Goal: Task Accomplishment & Management: Use online tool/utility

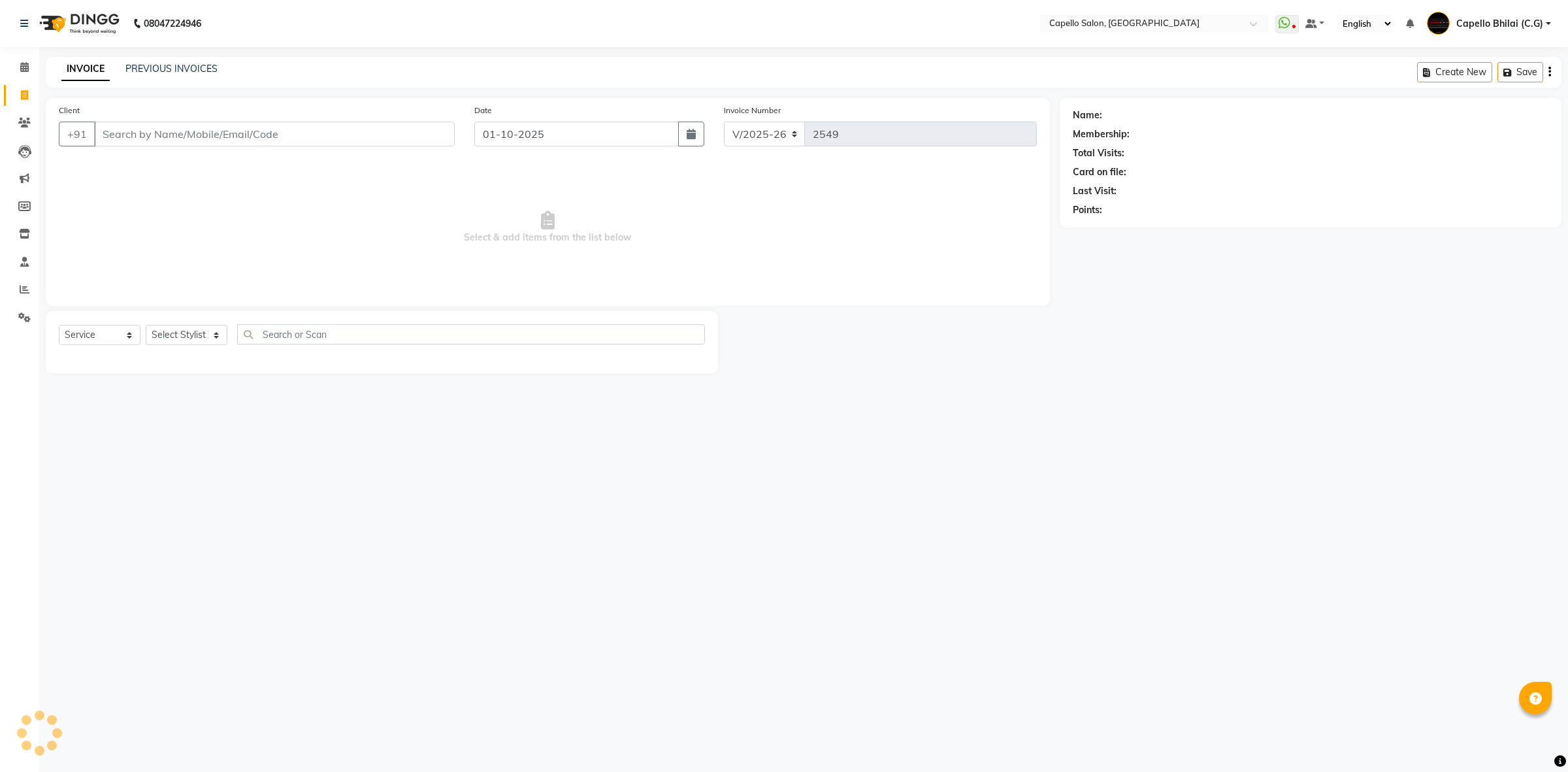
select select "809"
select select "service"
click at [161, 122] on input "Client" at bounding box center [274, 134] width 361 height 25
type input "9011299777"
select select "1: Object"
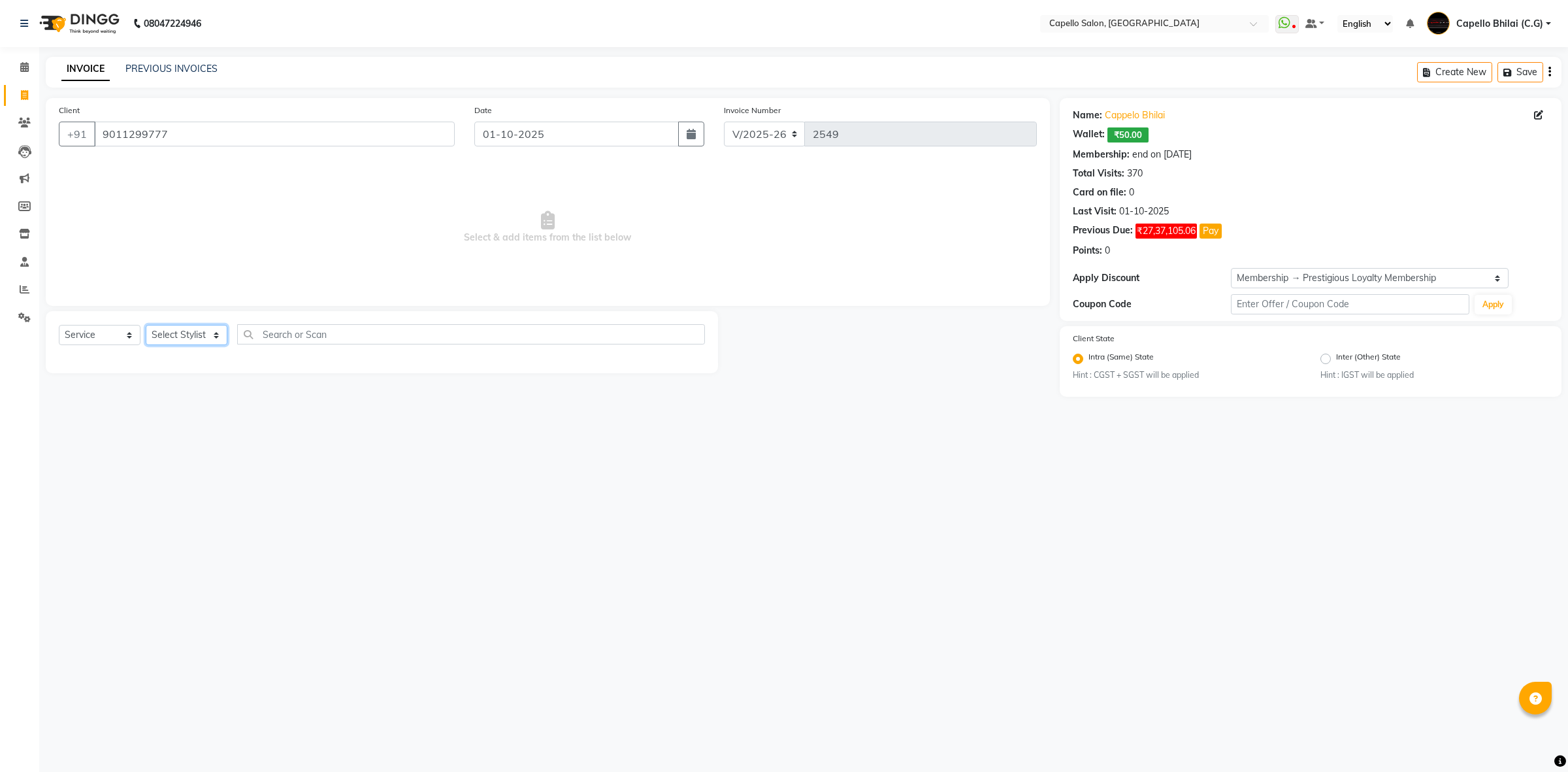
click at [207, 324] on select "Select Stylist ADMIN [PERSON_NAME] [PERSON_NAME] [PERSON_NAME] Bhilai (C.G) [PE…" at bounding box center [186, 334] width 82 height 21
select select "60545"
click at [145, 324] on select "Select Stylist ADMIN [PERSON_NAME] [PERSON_NAME] [PERSON_NAME] Bhilai (C.G) [PE…" at bounding box center [186, 334] width 82 height 21
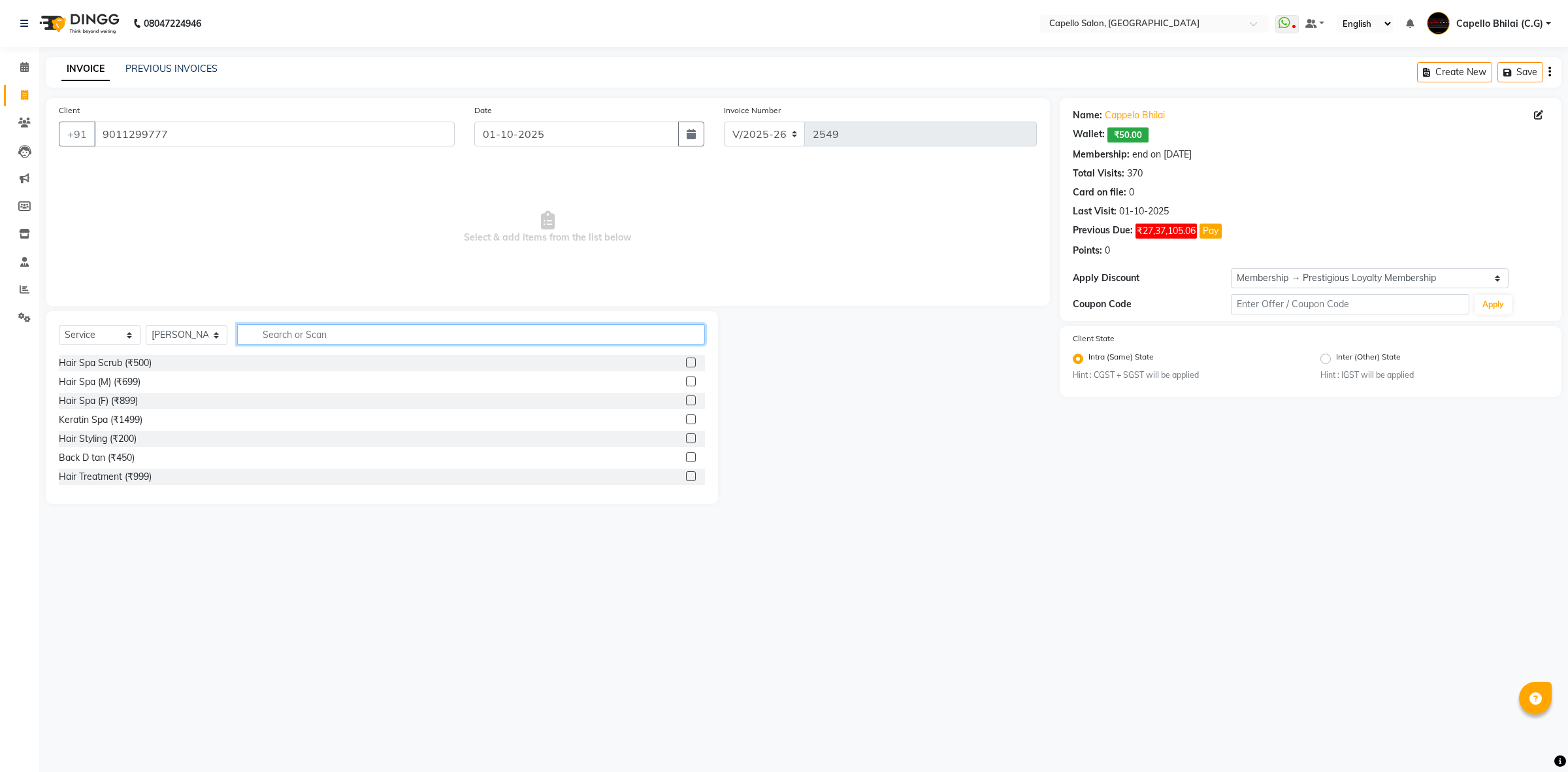
click at [282, 337] on input "text" at bounding box center [470, 334] width 468 height 21
type input "cut"
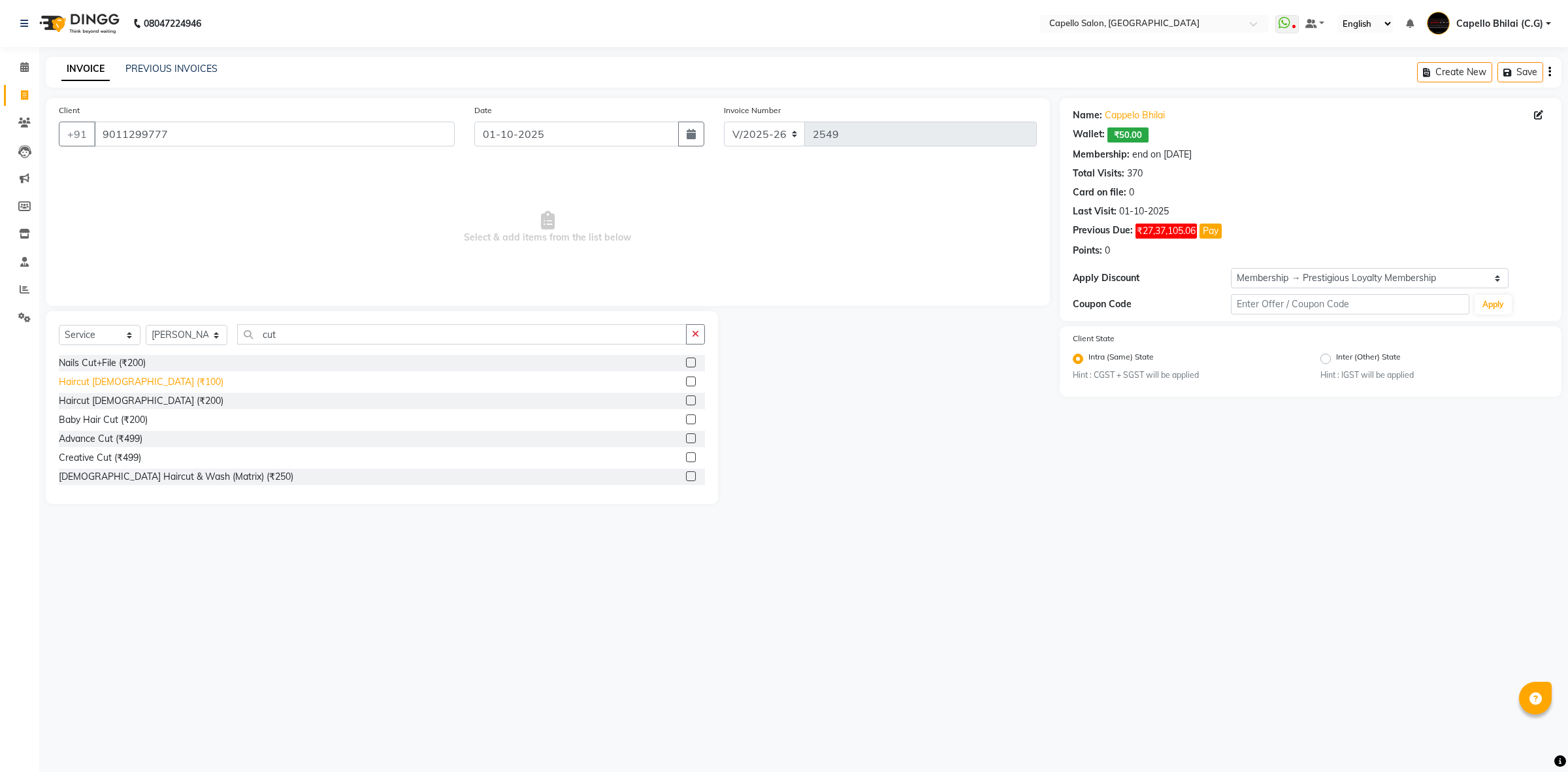
click at [85, 381] on div "Haircut [DEMOGRAPHIC_DATA] (₹100)" at bounding box center [141, 382] width 165 height 13
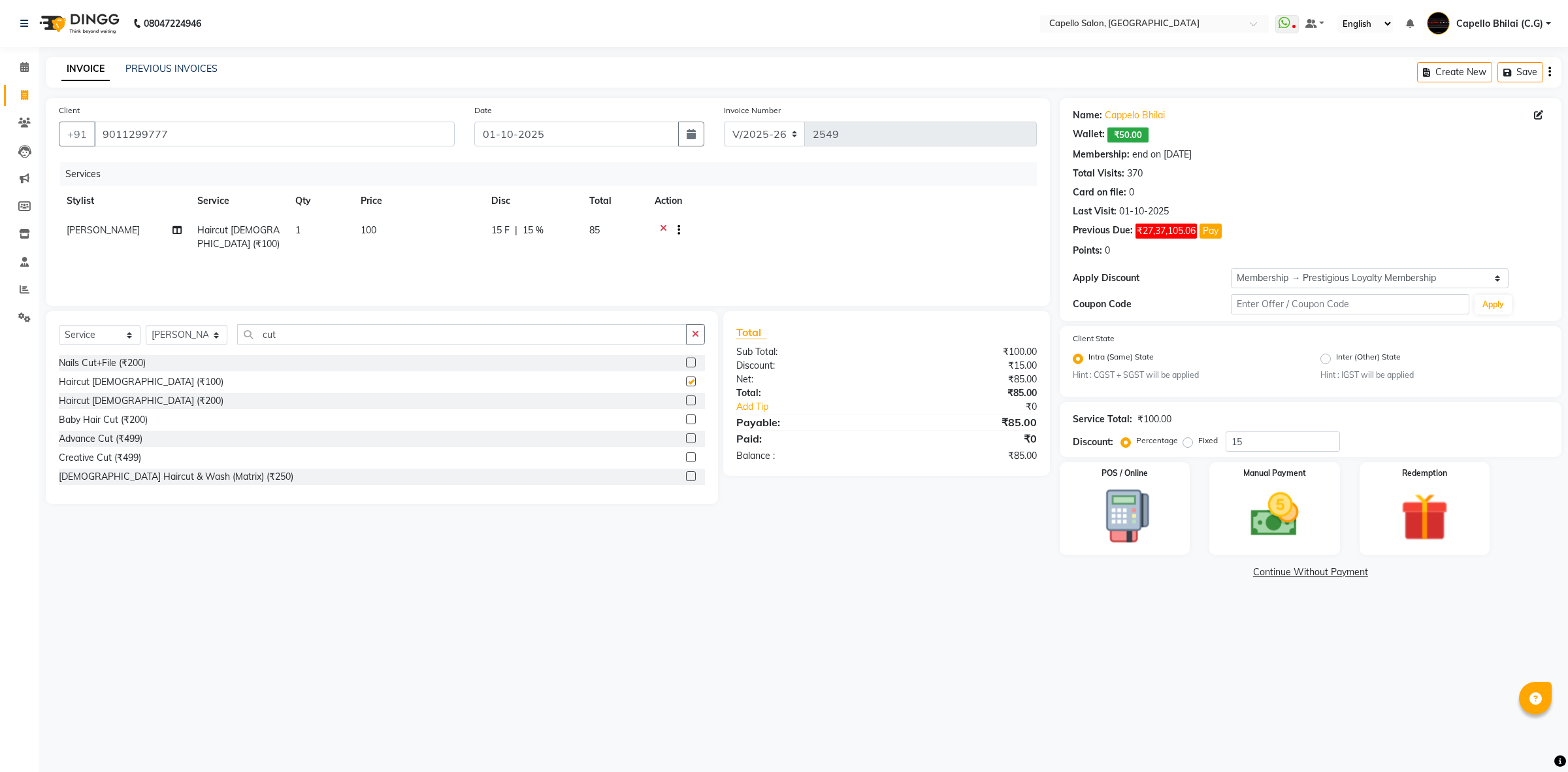
checkbox input "false"
click at [212, 345] on div "Select Service Product Membership Package Voucher Prepaid Gift Card Select Styl…" at bounding box center [381, 340] width 646 height 30
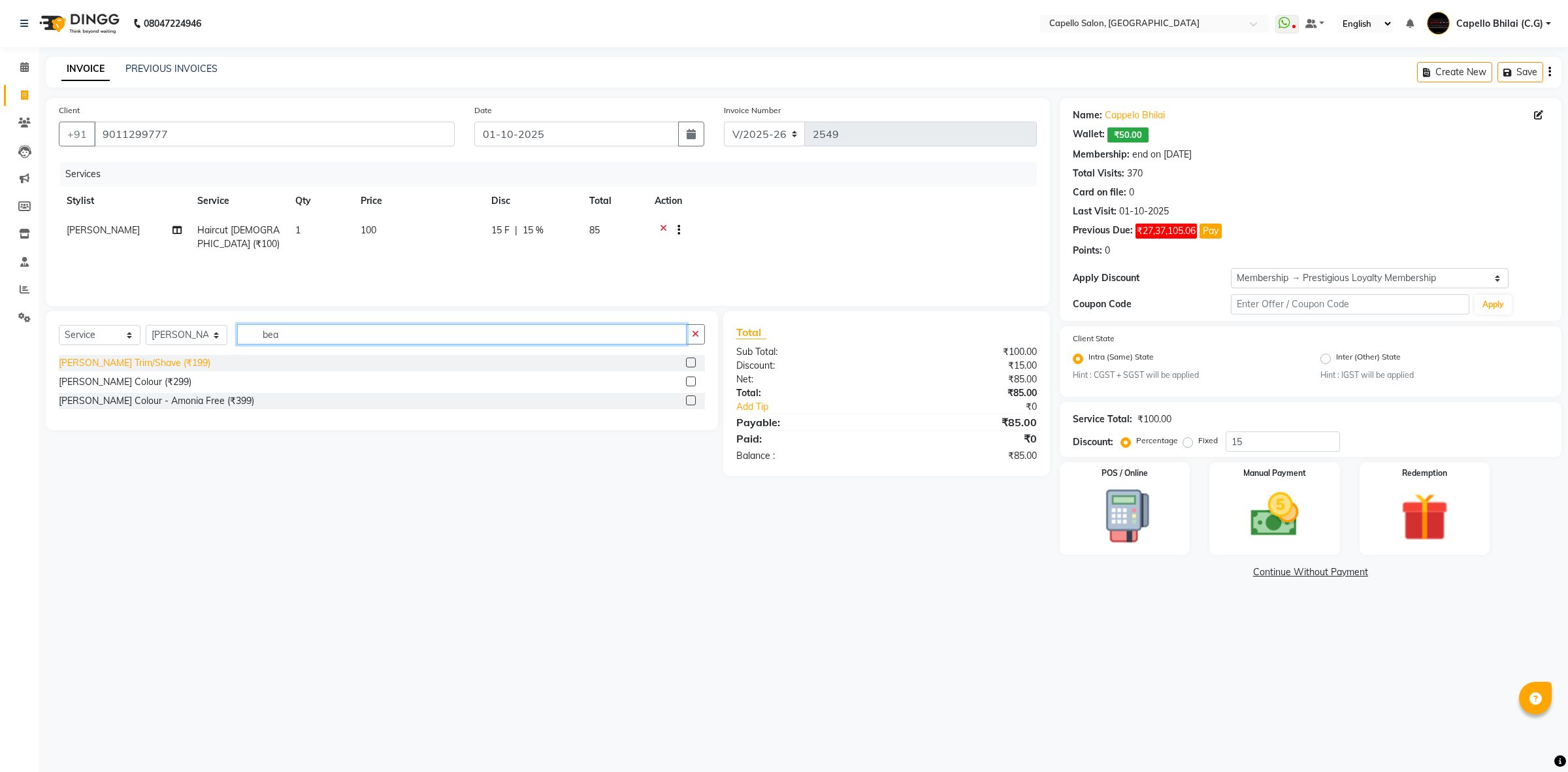
type input "bea"
click at [142, 361] on div "[PERSON_NAME] Trim/Shave (₹199)" at bounding box center [135, 363] width 151 height 13
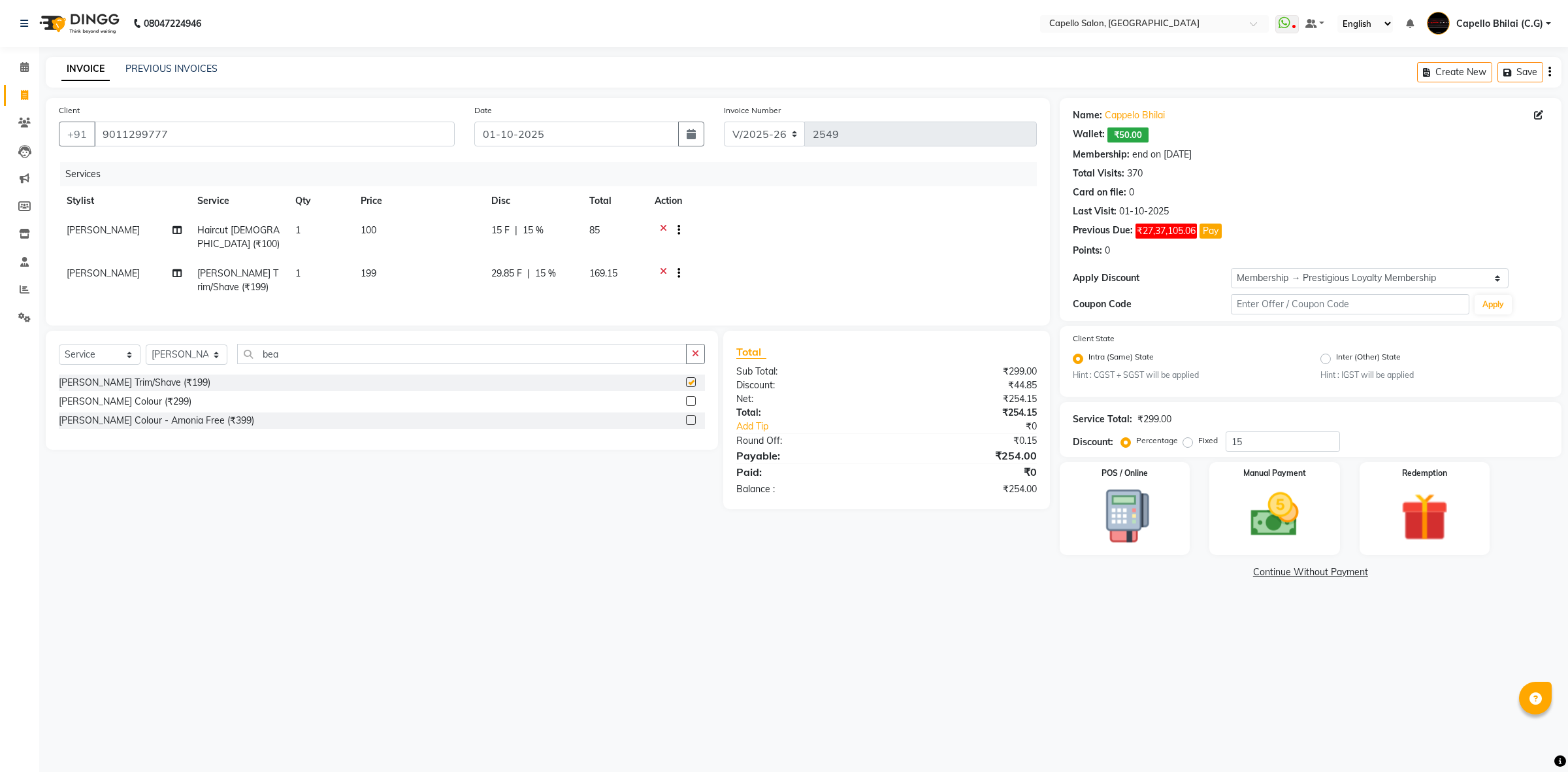
checkbox input "false"
drag, startPoint x: 344, startPoint y: 219, endPoint x: 459, endPoint y: 241, distance: 117.1
click at [373, 229] on tr "[PERSON_NAME] Haircut [DEMOGRAPHIC_DATA] (₹100) 1 100 15 F | 15 % 85" at bounding box center [548, 237] width 978 height 43
click at [443, 232] on td "100" at bounding box center [418, 237] width 131 height 43
select select "60545"
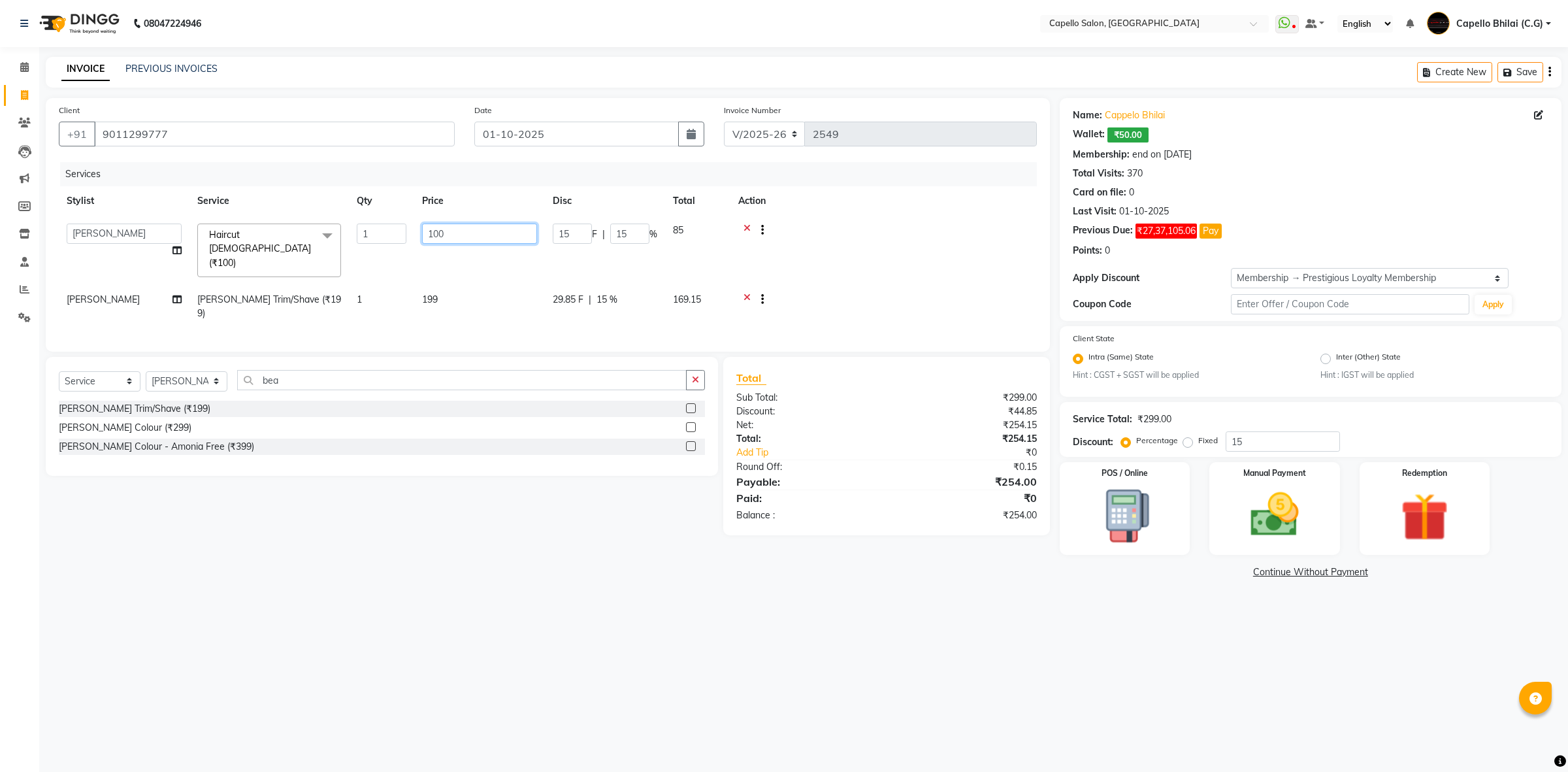
drag, startPoint x: 418, startPoint y: 234, endPoint x: 347, endPoint y: 246, distance: 72.0
click at [350, 246] on tr "ADMIN [PERSON_NAME] [PERSON_NAME] [PERSON_NAME] Bhilai (C.G) [PERSON_NAME] [PER…" at bounding box center [548, 250] width 978 height 70
type input "200"
click at [439, 295] on td "199" at bounding box center [479, 307] width 131 height 43
select select "60545"
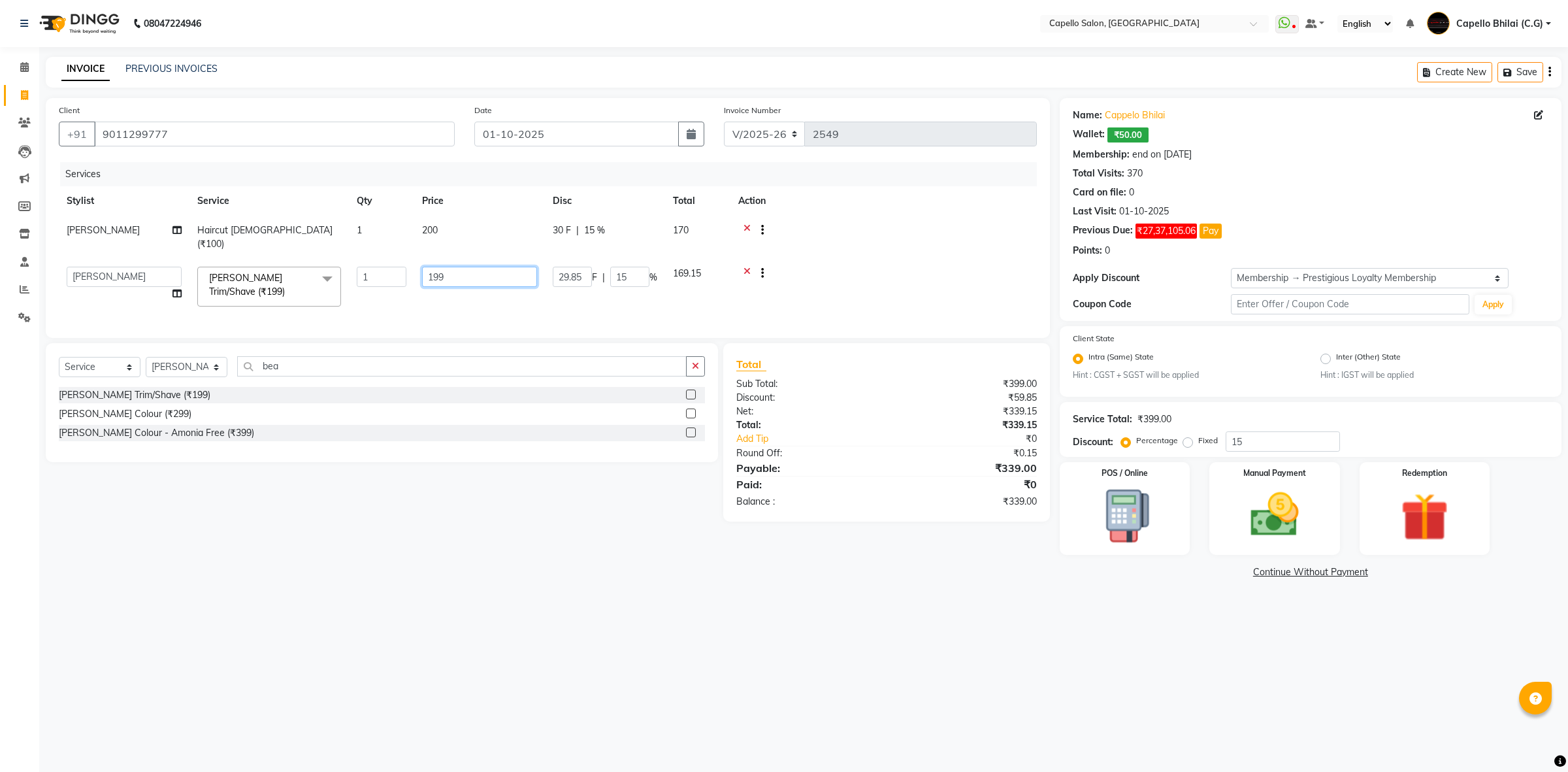
drag, startPoint x: 428, startPoint y: 259, endPoint x: 360, endPoint y: 268, distance: 68.6
click at [360, 268] on tr "ADMIN [PERSON_NAME] [PERSON_NAME] [PERSON_NAME] Bhilai (C.G) [PERSON_NAME] [PER…" at bounding box center [548, 286] width 978 height 55
type input "200"
click at [1110, 657] on div "08047224946 Select Location × Capello Salon, Bhilai WhatsApp Status ✕ Status: D…" at bounding box center [784, 386] width 1568 height 772
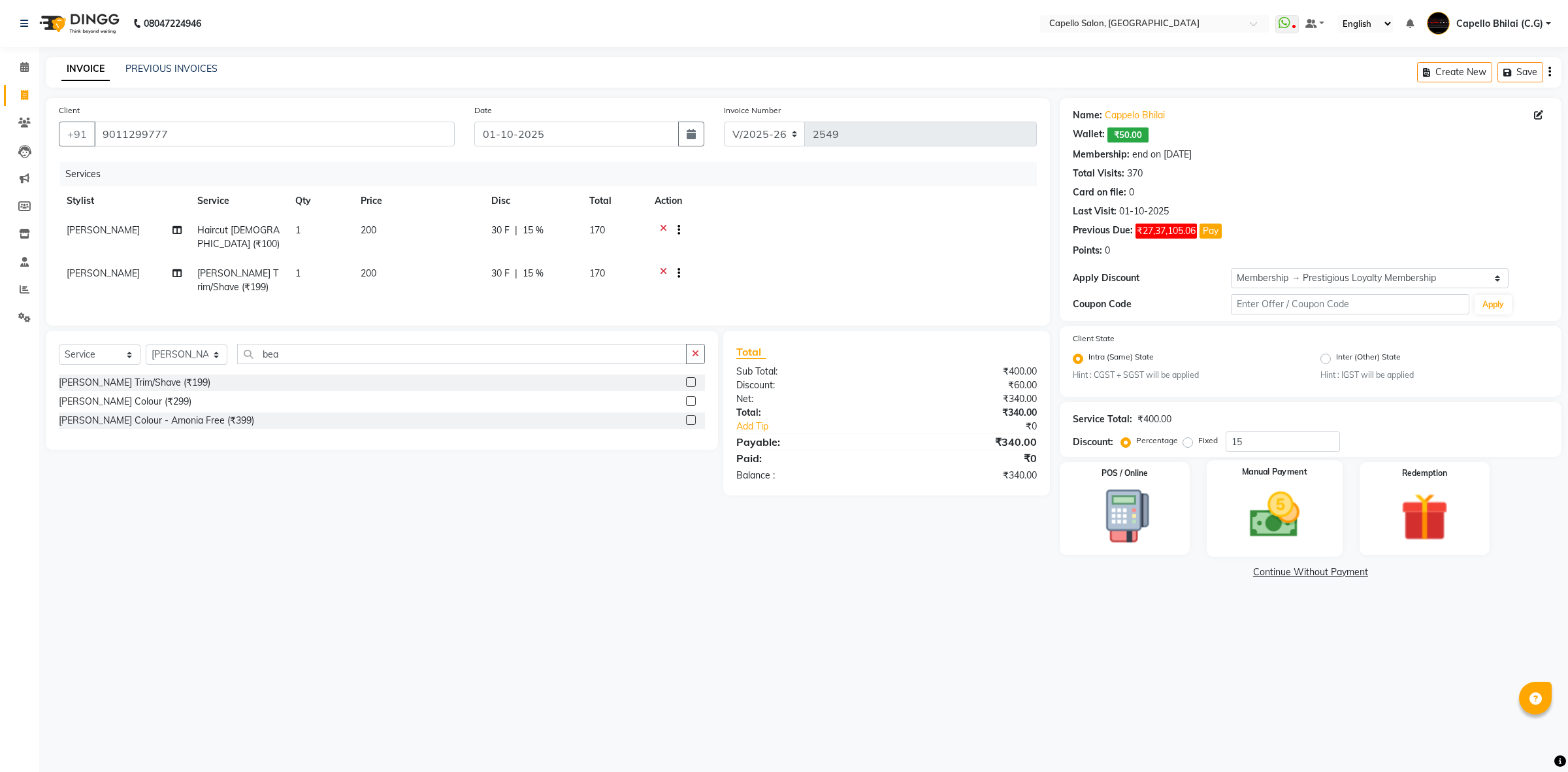
click at [1264, 486] on img at bounding box center [1274, 514] width 81 height 58
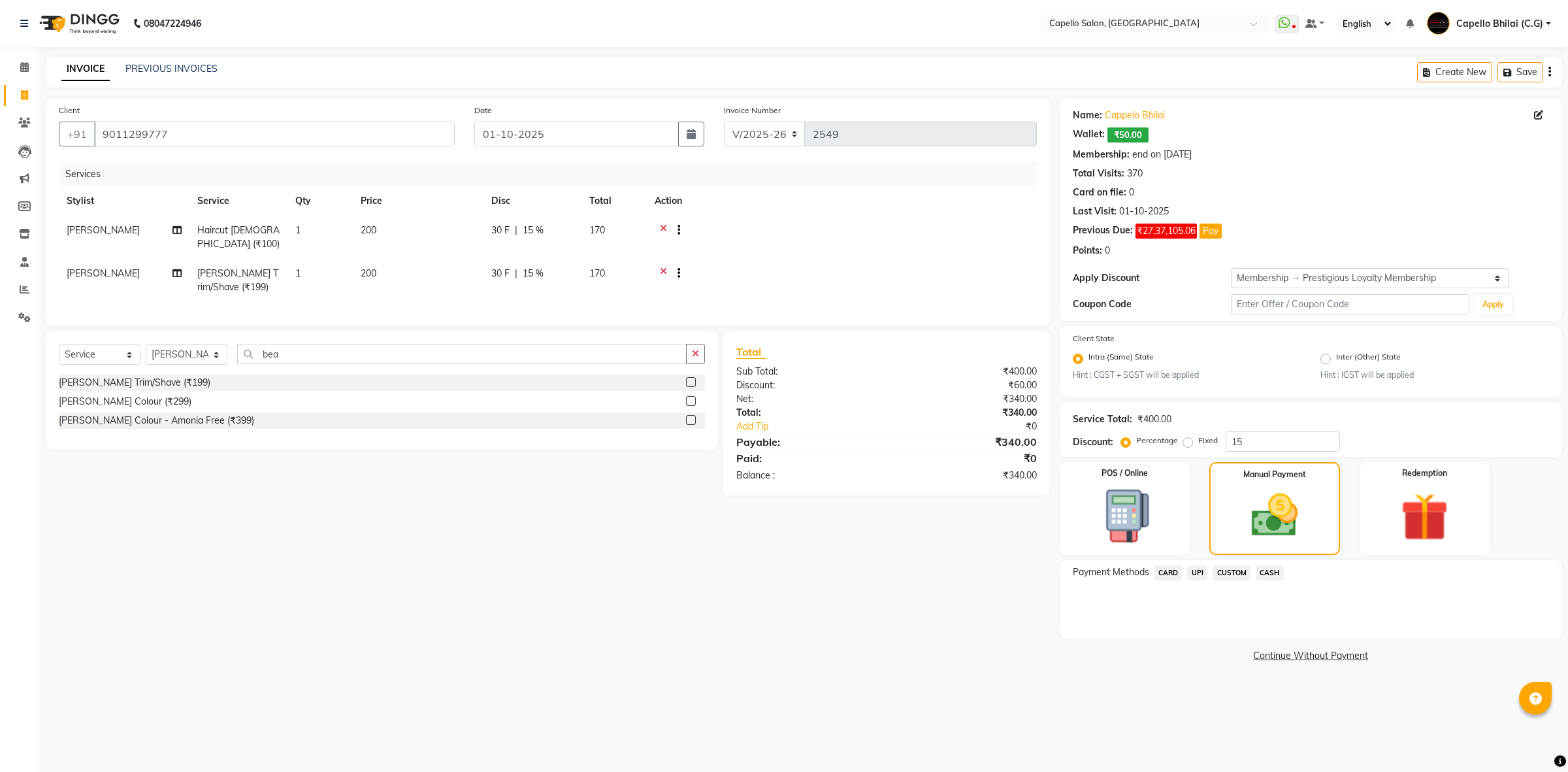
click at [1269, 573] on span "CASH" at bounding box center [1270, 572] width 29 height 15
click at [1272, 637] on button "Add Payment" at bounding box center [1392, 642] width 311 height 21
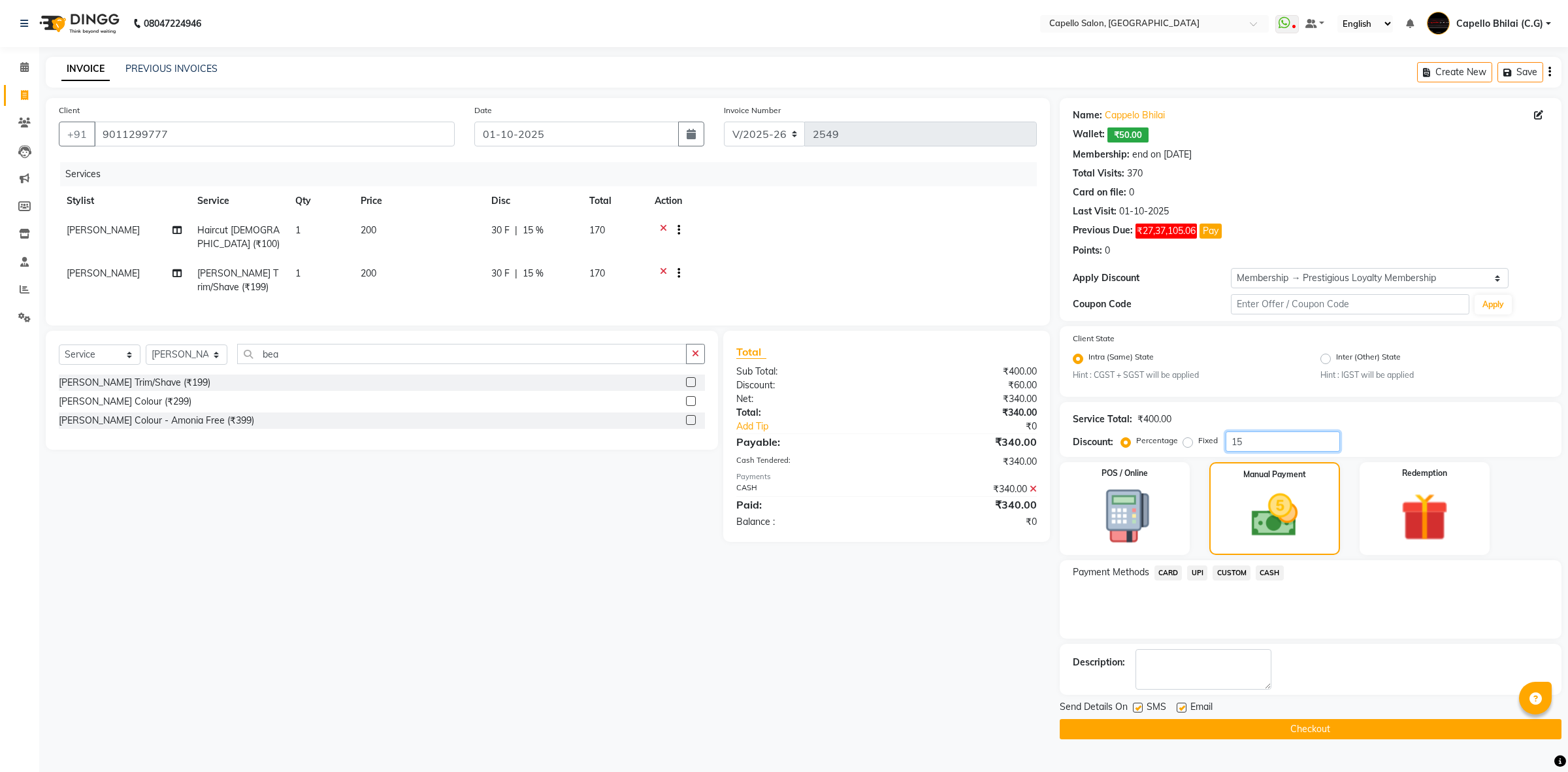
drag, startPoint x: 1251, startPoint y: 435, endPoint x: 1199, endPoint y: 442, distance: 52.5
click at [1199, 442] on div "Percentage Fixed 15" at bounding box center [1231, 441] width 216 height 21
type input "0"
click at [1003, 614] on div "Client [PHONE_NUMBER] Date [DATE] Invoice Number V/2025 V/[PHONE_NUMBER] Servic…" at bounding box center [547, 418] width 1024 height 641
click at [1262, 572] on span "CASH" at bounding box center [1270, 572] width 29 height 15
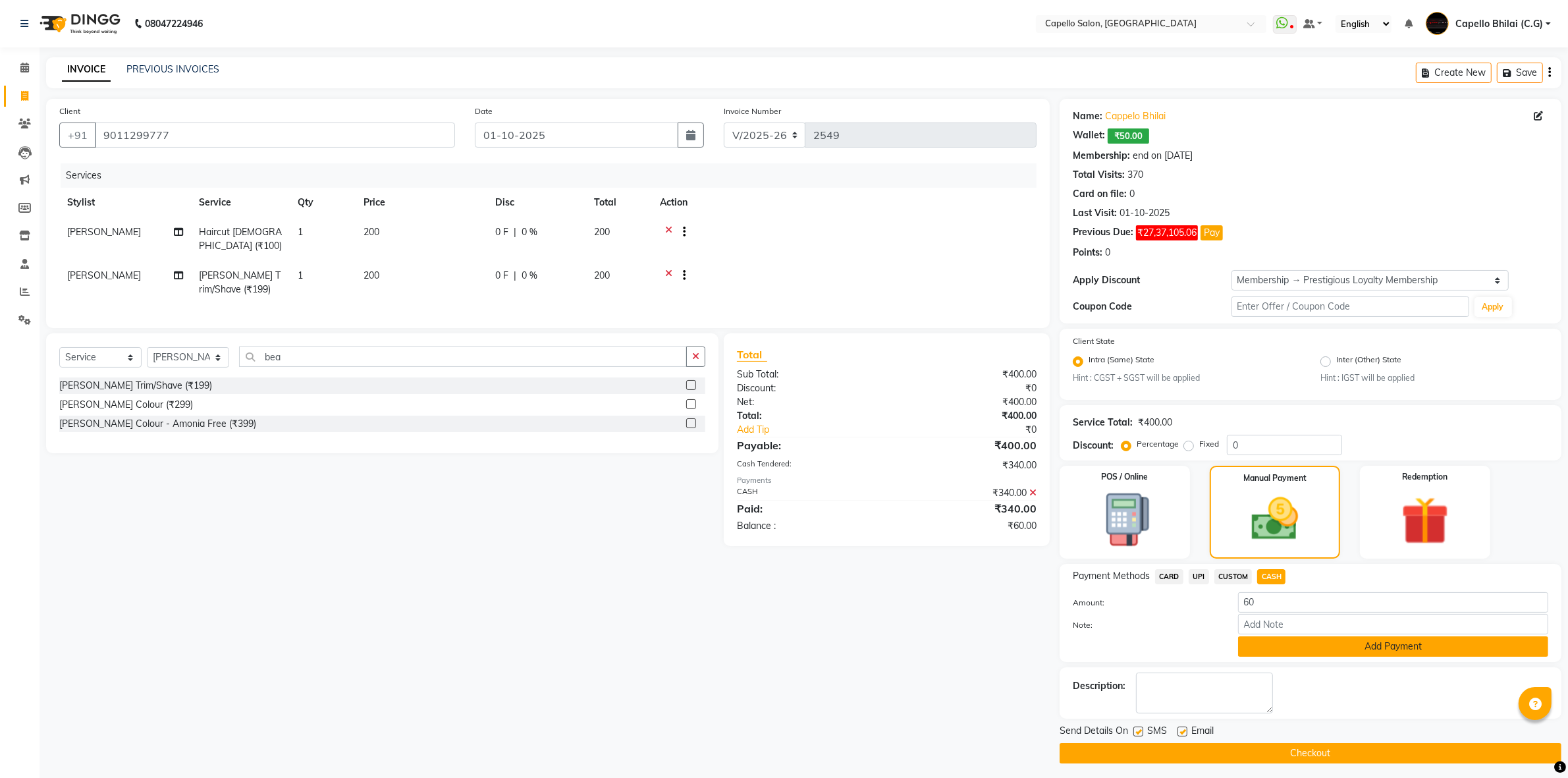
click at [1281, 648] on button "Add Payment" at bounding box center [1392, 646] width 310 height 21
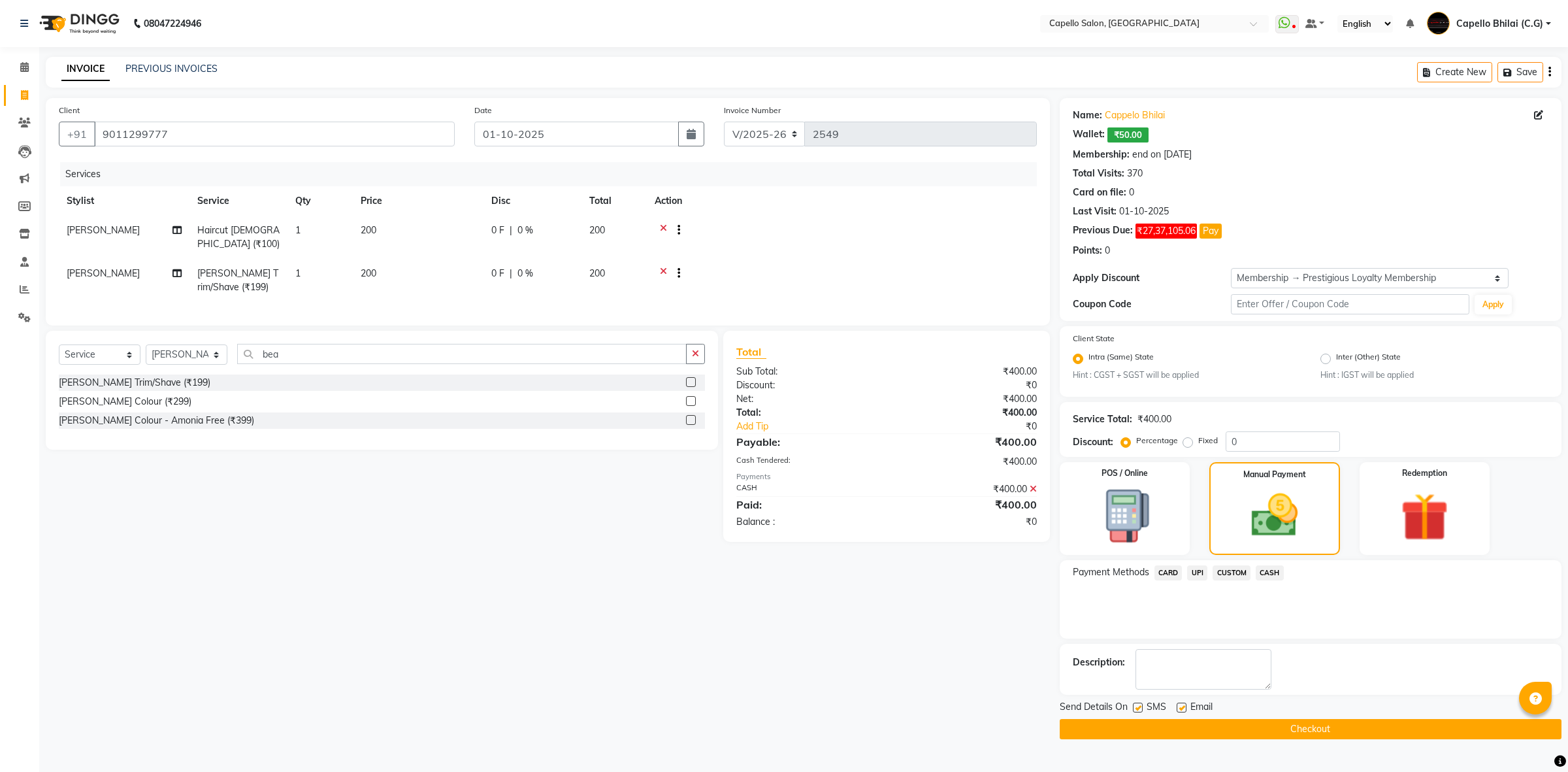
click at [1144, 731] on button "Checkout" at bounding box center [1310, 728] width 502 height 21
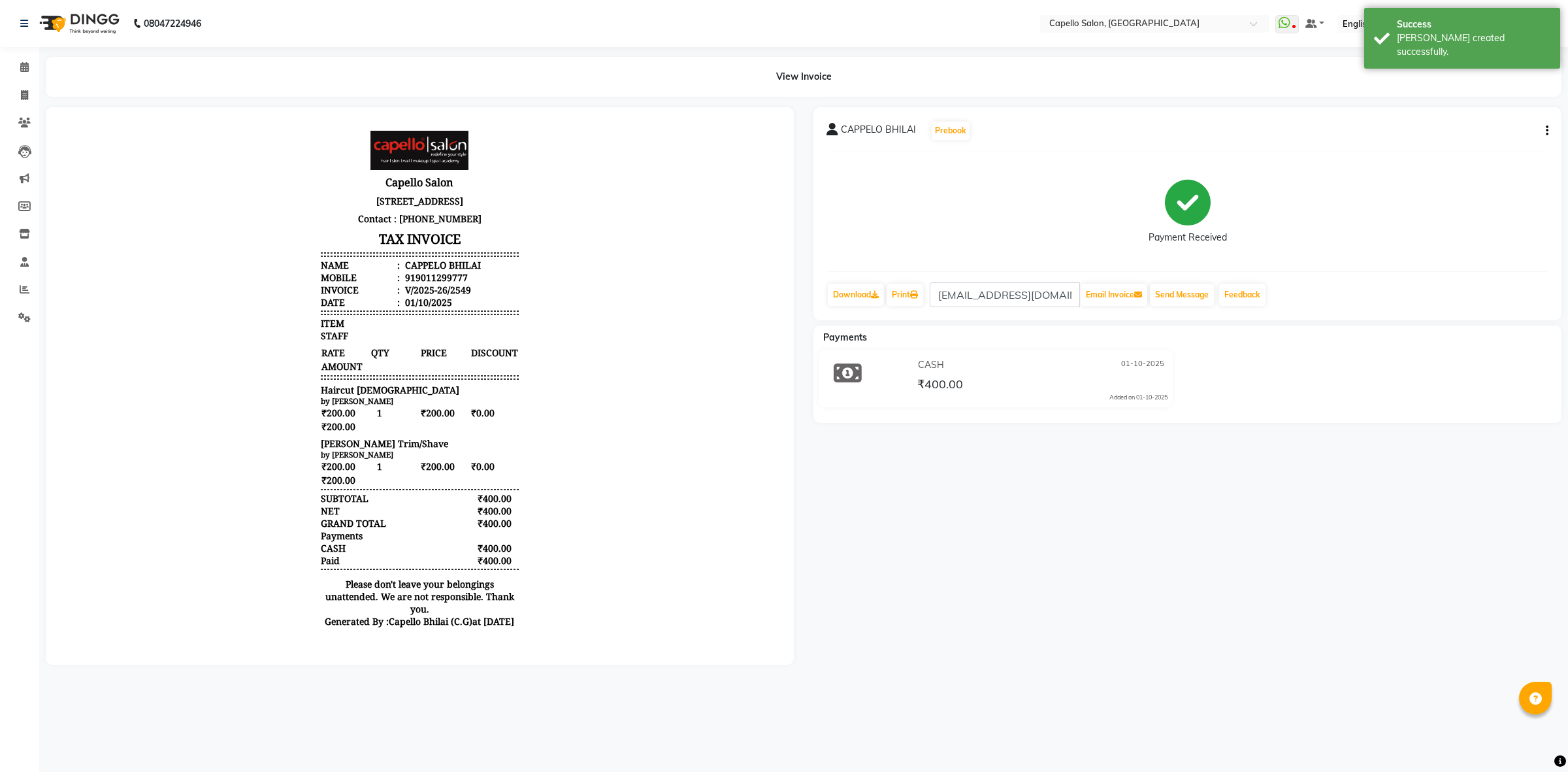
click at [1188, 311] on div "CAPPELO BHILAI Prebook Payment Received Download Print [EMAIL_ADDRESS][DOMAIN_N…" at bounding box center [1187, 213] width 747 height 213
click at [1183, 296] on button "Send Message" at bounding box center [1181, 294] width 64 height 22
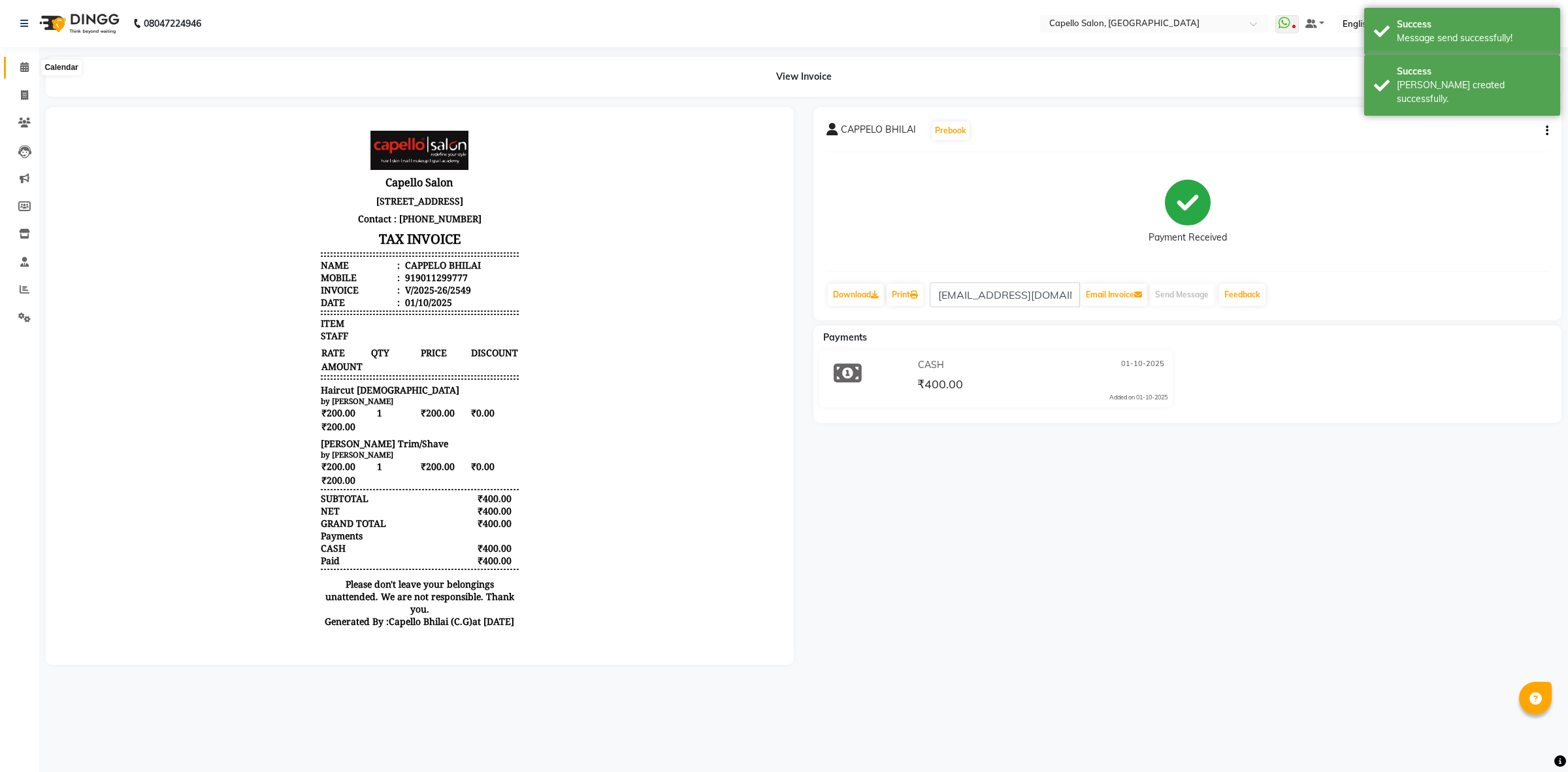
click at [21, 72] on span at bounding box center [25, 67] width 23 height 15
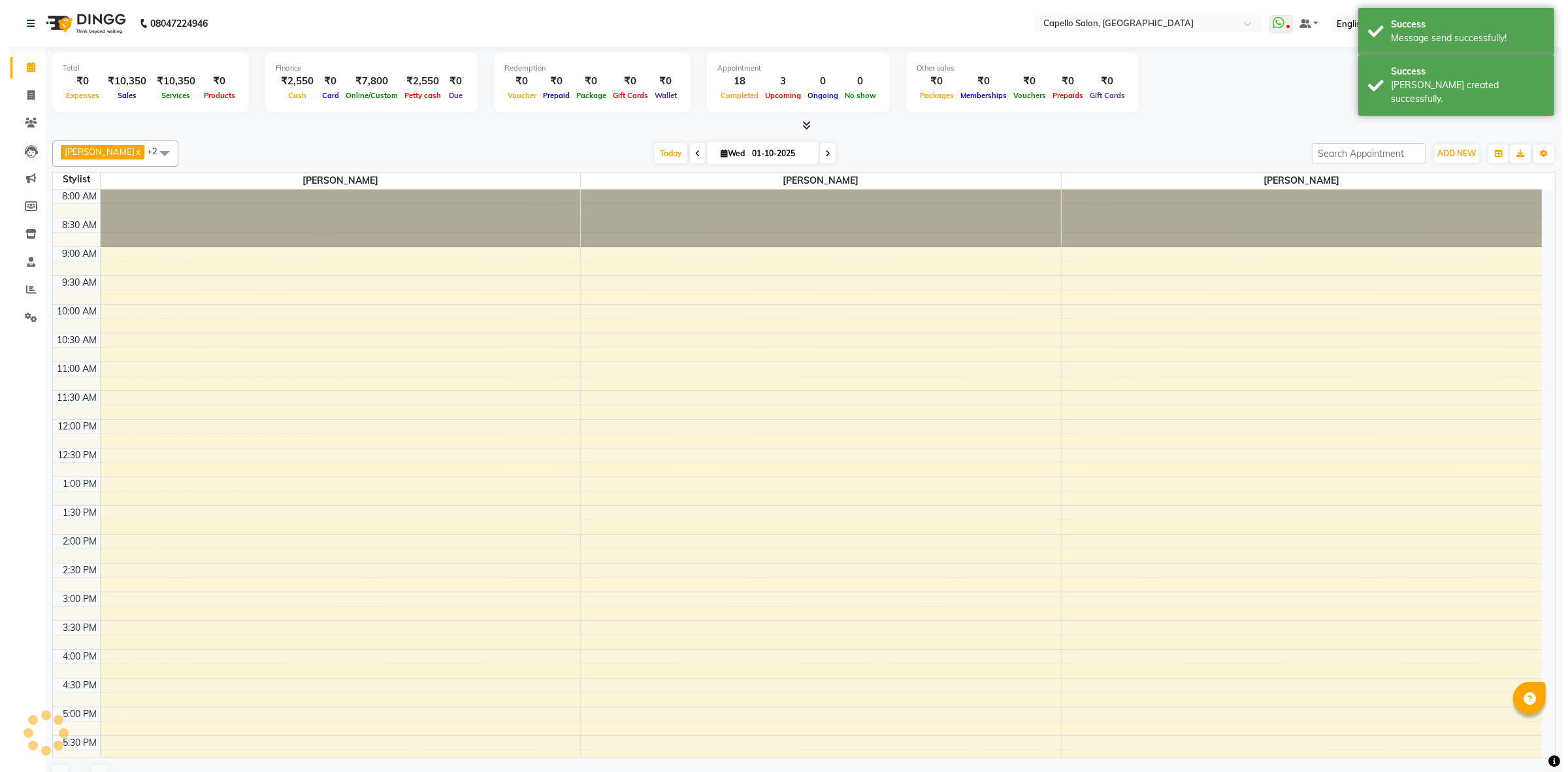
scroll to position [246, 0]
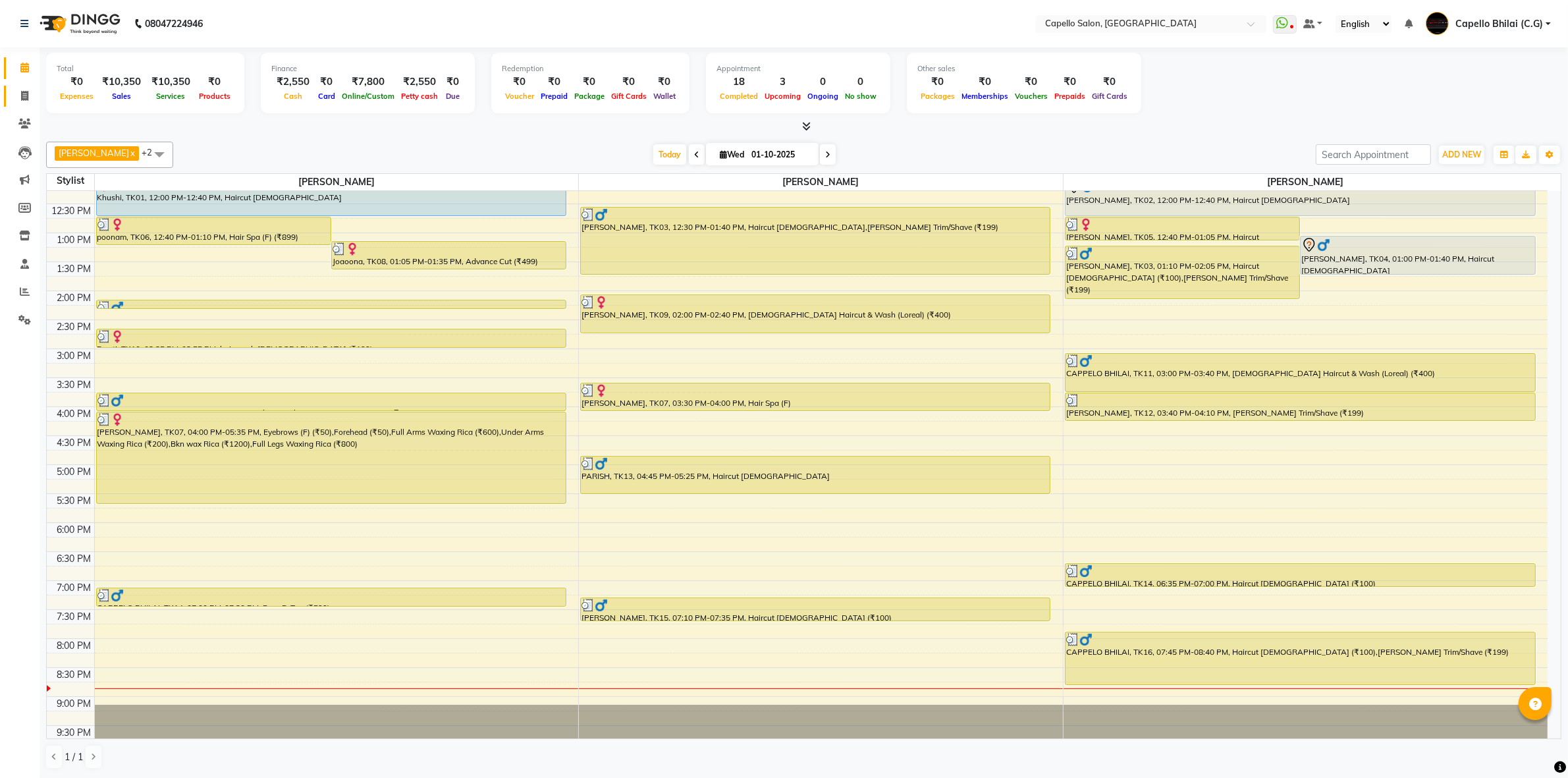
click at [11, 93] on link "Invoice" at bounding box center [19, 96] width 31 height 22
select select "service"
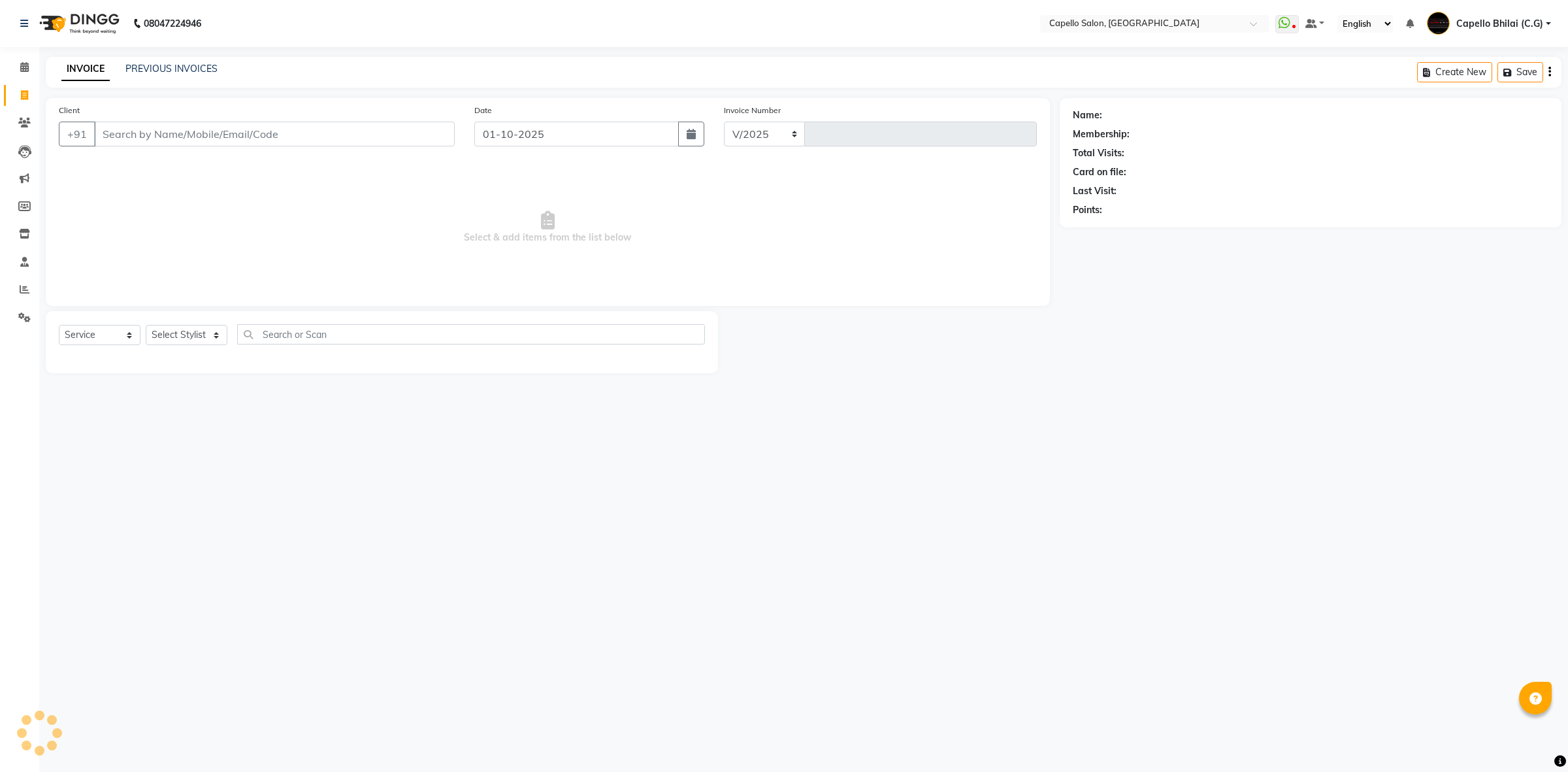
select select "809"
type input "2550"
click at [183, 65] on link "PREVIOUS INVOICES" at bounding box center [171, 68] width 92 height 12
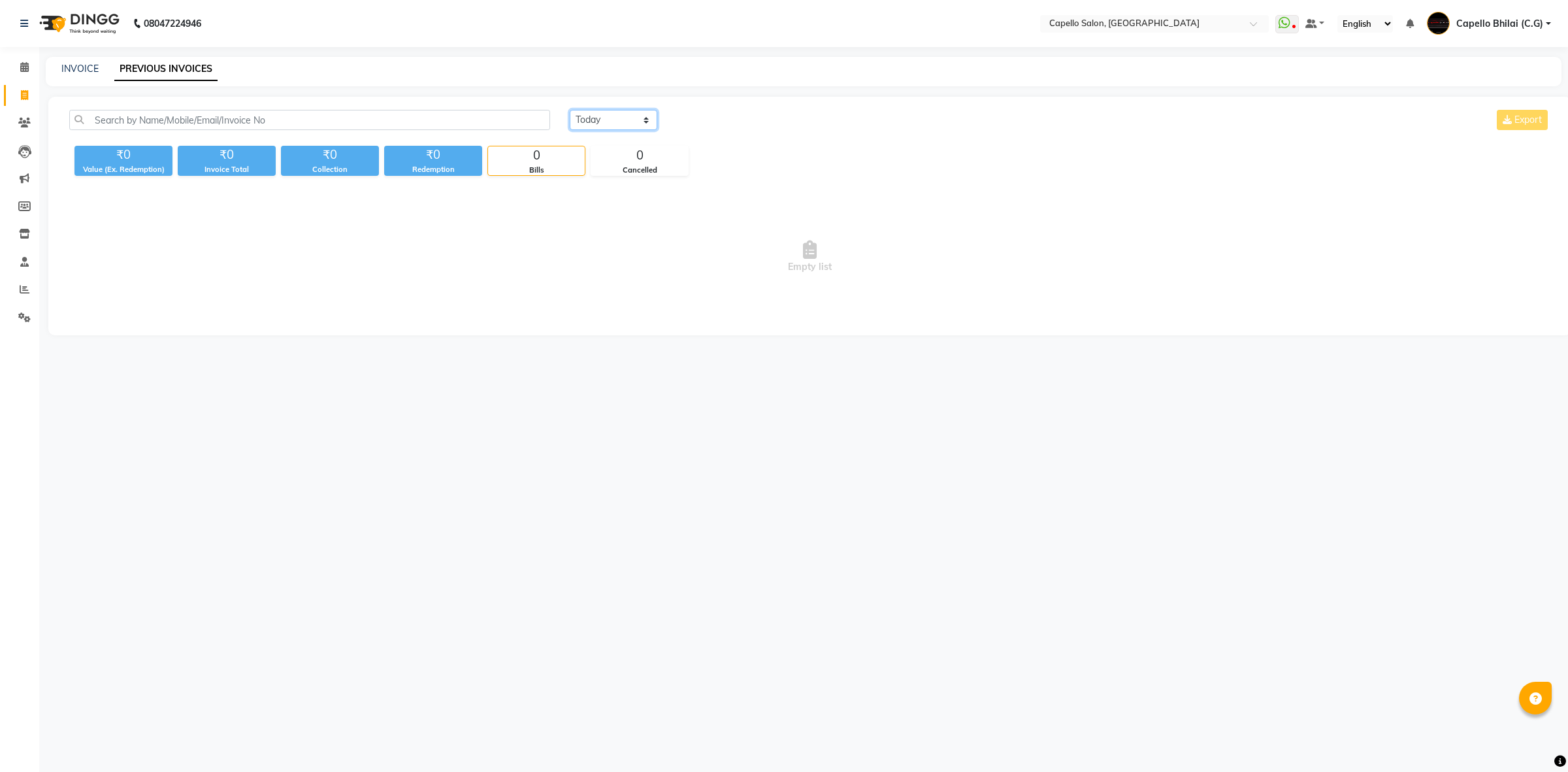
click at [590, 119] on select "[DATE] [DATE] Custom Range" at bounding box center [613, 119] width 87 height 21
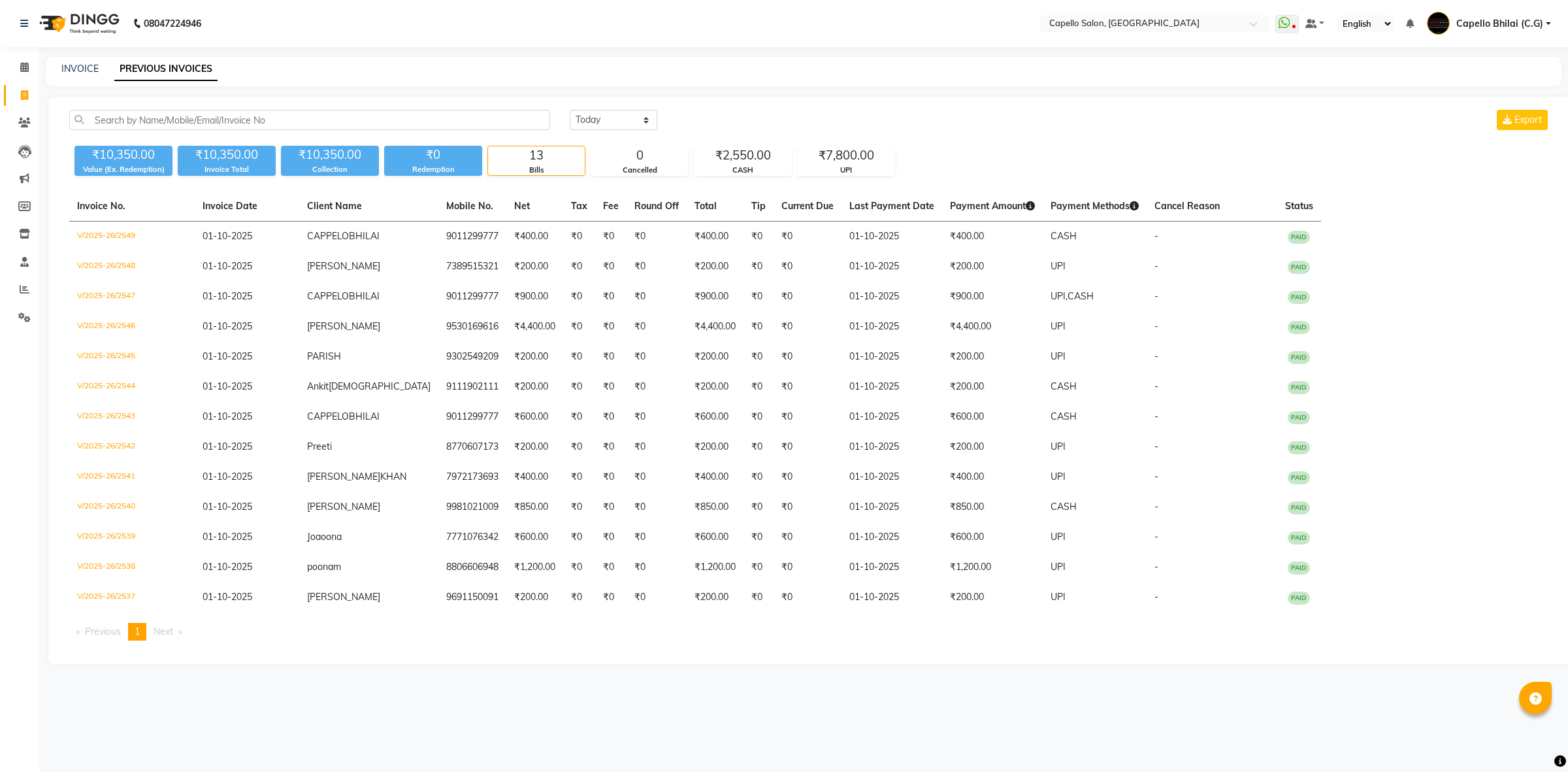
click at [978, 131] on div "[DATE] [DATE] Custom Range Export" at bounding box center [1059, 125] width 1000 height 30
